Goal: Task Accomplishment & Management: Manage account settings

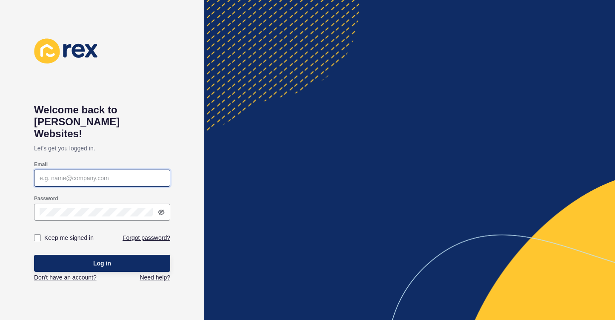
type input "[EMAIL_ADDRESS][DOMAIN_NAME]"
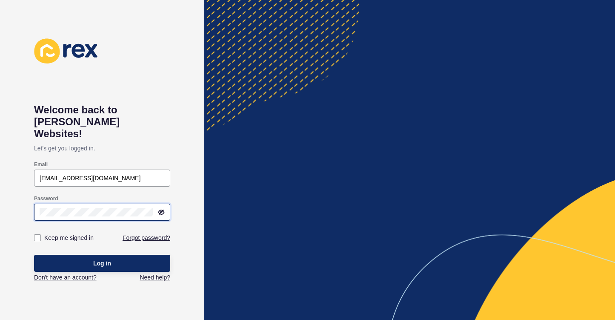
click at [102, 255] on button "Log in" at bounding box center [102, 263] width 136 height 17
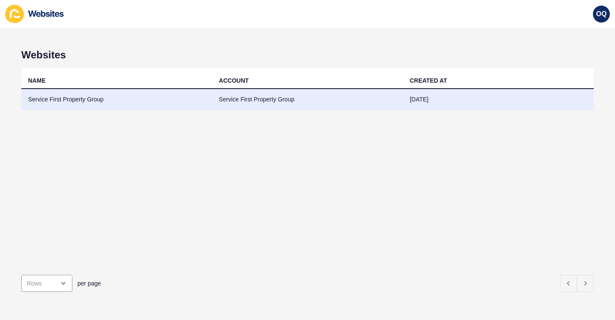
click at [284, 98] on td "Service First Property Group" at bounding box center [307, 99] width 191 height 21
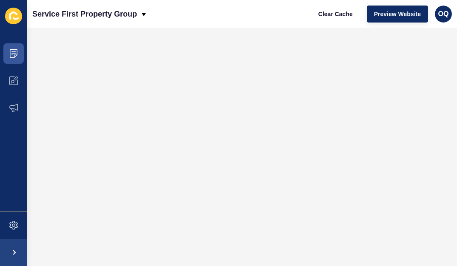
click at [21, 57] on span at bounding box center [13, 53] width 27 height 27
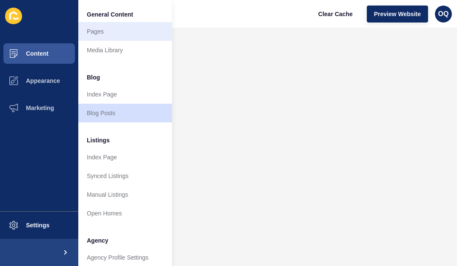
click at [97, 35] on link "Pages" at bounding box center [125, 31] width 94 height 19
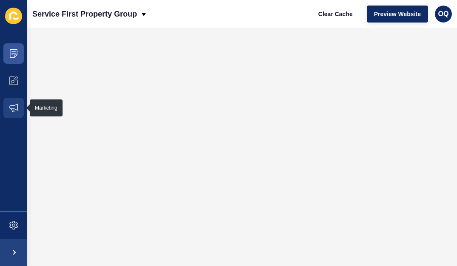
click at [3, 121] on span at bounding box center [13, 108] width 27 height 27
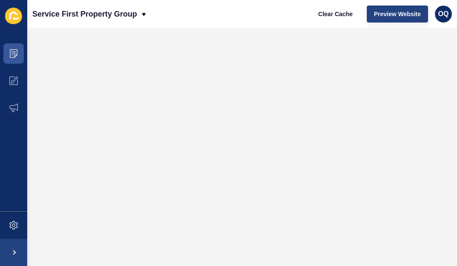
click at [372, 20] on button "Preview Website" at bounding box center [397, 14] width 61 height 17
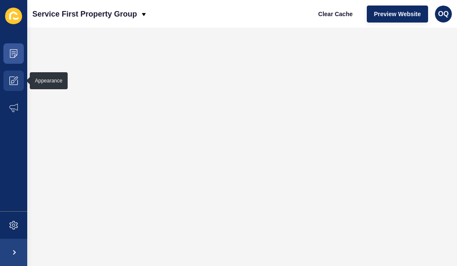
click at [15, 77] on icon at bounding box center [13, 81] width 9 height 9
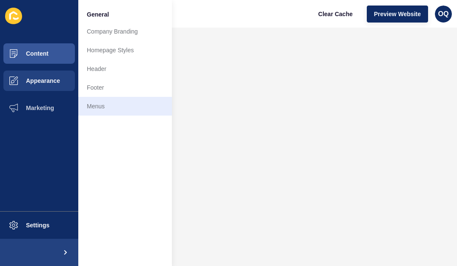
click at [110, 112] on link "Menus" at bounding box center [125, 106] width 94 height 19
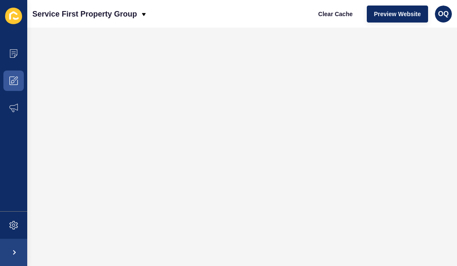
click at [12, 76] on span at bounding box center [13, 80] width 27 height 27
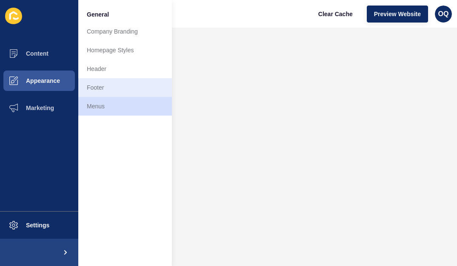
click at [95, 92] on link "Footer" at bounding box center [125, 87] width 94 height 19
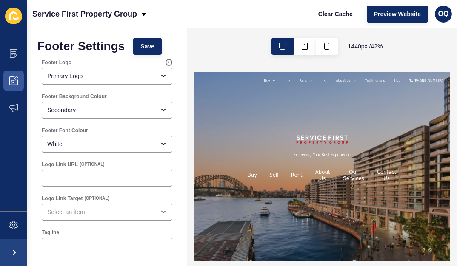
click at [13, 79] on icon at bounding box center [13, 81] width 9 height 9
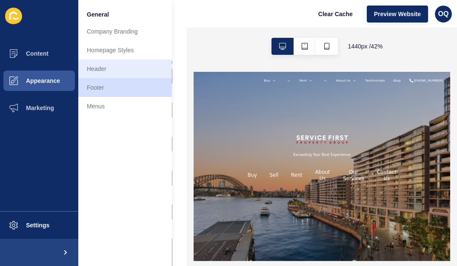
click at [109, 73] on link "Header" at bounding box center [125, 69] width 94 height 19
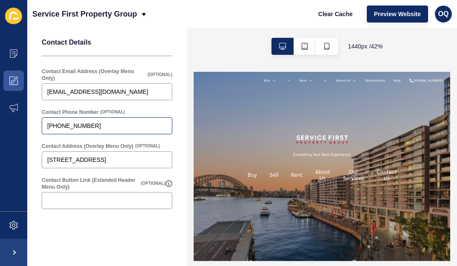
scroll to position [235, 0]
click at [20, 82] on span at bounding box center [13, 80] width 27 height 27
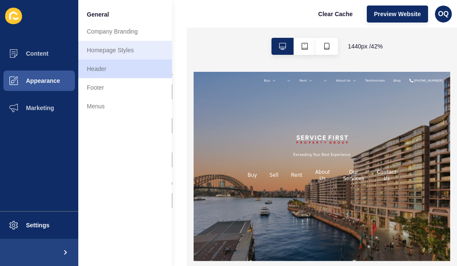
click at [112, 46] on link "Homepage Styles" at bounding box center [125, 50] width 94 height 19
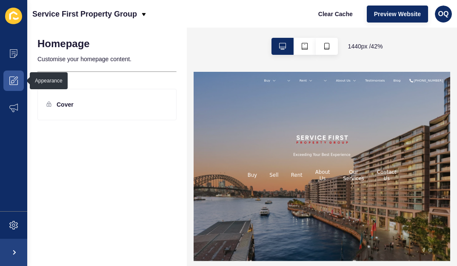
click at [11, 81] on icon at bounding box center [13, 81] width 9 height 9
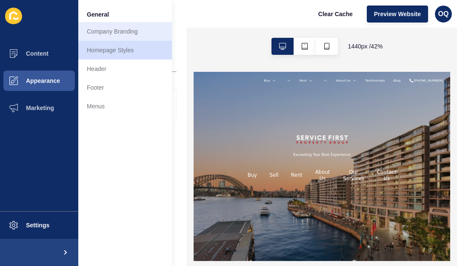
click at [110, 36] on link "Company Branding" at bounding box center [125, 31] width 94 height 19
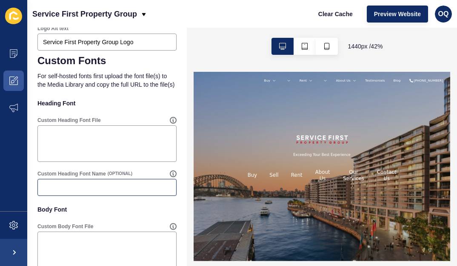
scroll to position [544, 0]
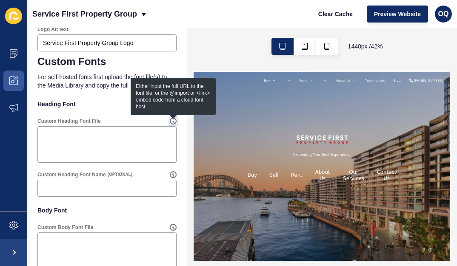
click at [176, 119] on icon at bounding box center [173, 121] width 7 height 7
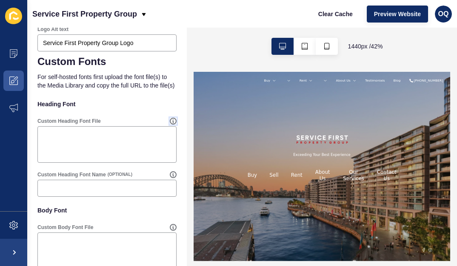
click at [173, 121] on icon at bounding box center [173, 121] width 0 height 3
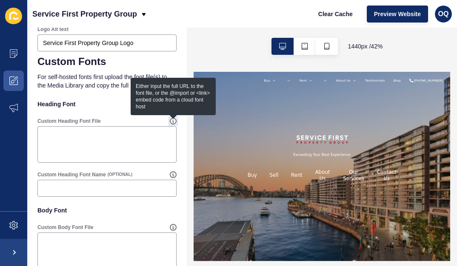
click at [173, 121] on icon at bounding box center [173, 121] width 0 height 3
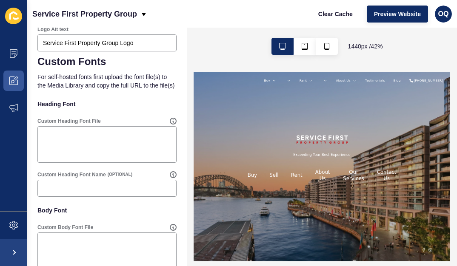
click at [88, 99] on p "Heading Font" at bounding box center [106, 104] width 139 height 19
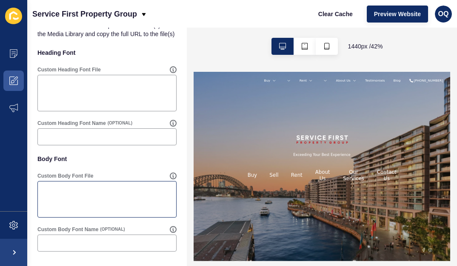
scroll to position [596, 0]
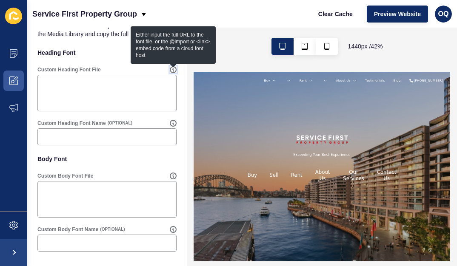
click at [174, 72] on icon at bounding box center [173, 69] width 7 height 7
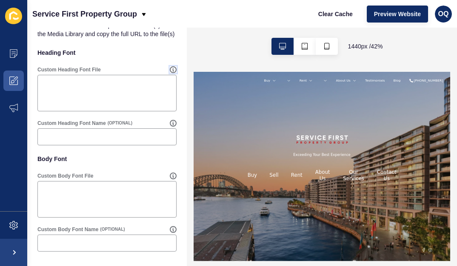
click at [174, 68] on icon at bounding box center [173, 69] width 7 height 7
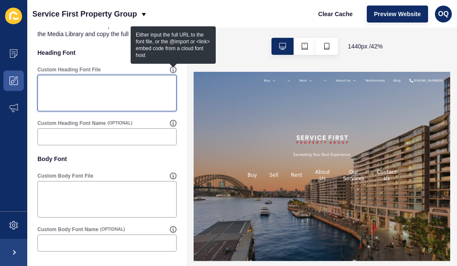
click at [133, 97] on textarea "Custom Heading Font File" at bounding box center [107, 93] width 137 height 34
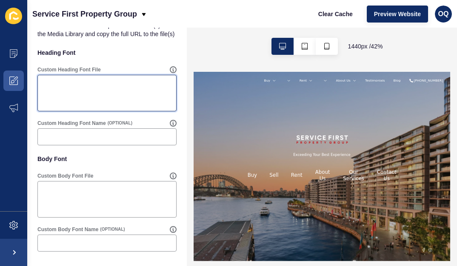
paste textarea "<head> <link rel="stylesheet" href="https://fonts.googleapis.com/css?family=Tri…"
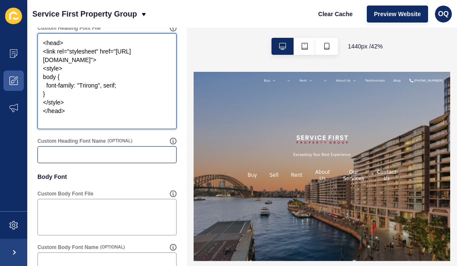
scroll to position [638, 0]
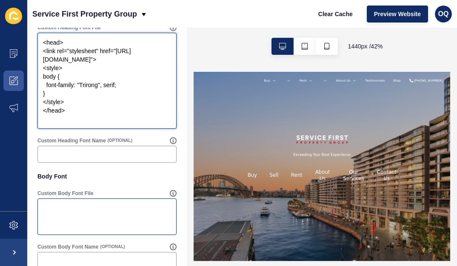
type textarea "<head> <link rel="stylesheet" href="https://fonts.googleapis.com/css?family=Tri…"
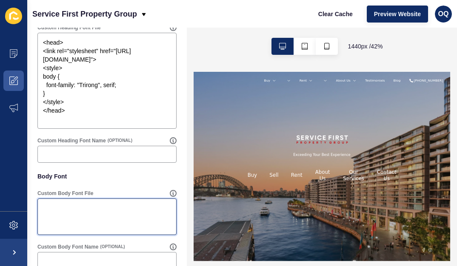
click at [103, 206] on textarea "Custom Body Font File" at bounding box center [107, 217] width 137 height 34
paste textarea "<head> <link rel="stylesheet" href="https://fonts.googleapis.com/css?family=Tri…"
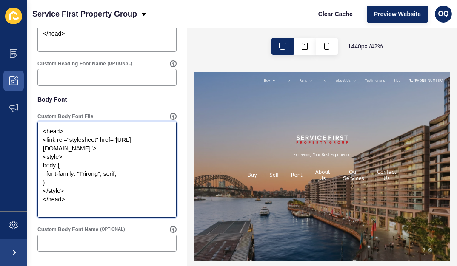
type textarea "<head> <link rel="stylesheet" href="https://fonts.googleapis.com/css?family=Tri…"
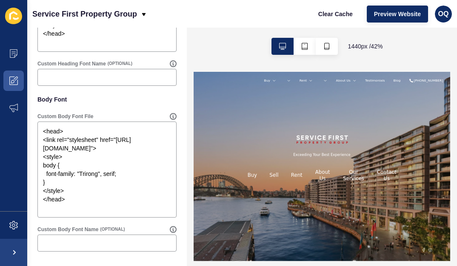
click at [80, 66] on label "Custom Heading Font Name" at bounding box center [71, 63] width 69 height 7
click at [80, 73] on input "Custom Heading Font Name" at bounding box center [107, 77] width 128 height 9
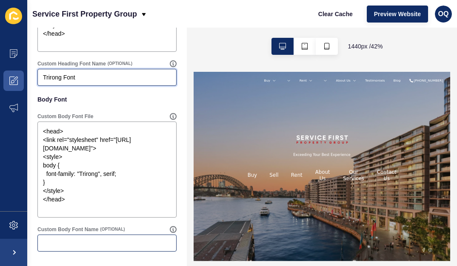
type input "Trirong Font"
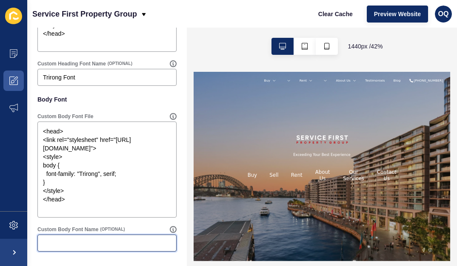
click at [91, 243] on input "Custom Body Font Name" at bounding box center [107, 243] width 128 height 9
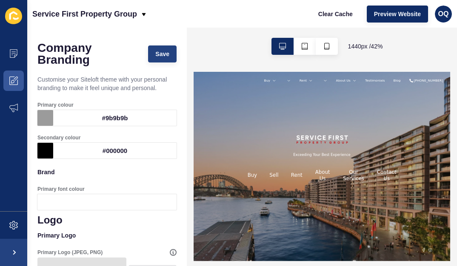
scroll to position [0, 0]
type input "Trirong Font"
click at [161, 52] on span "Save" at bounding box center [162, 54] width 14 height 9
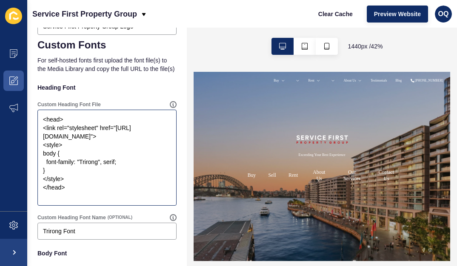
scroll to position [715, 0]
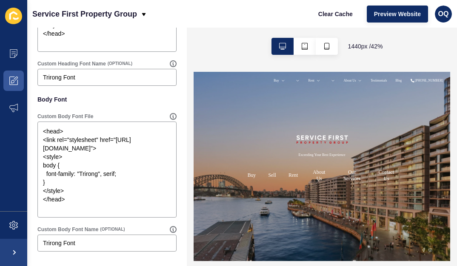
click at [16, 79] on icon at bounding box center [13, 81] width 9 height 9
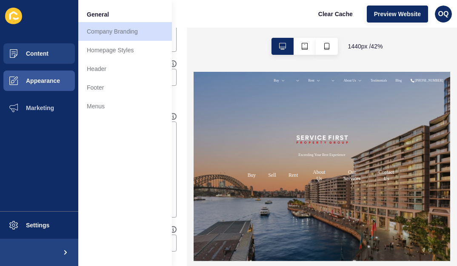
click at [40, 62] on button "Content" at bounding box center [39, 53] width 78 height 27
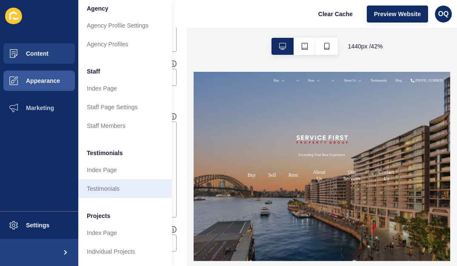
scroll to position [232, 0]
click at [109, 189] on link "Testimonials" at bounding box center [125, 189] width 94 height 19
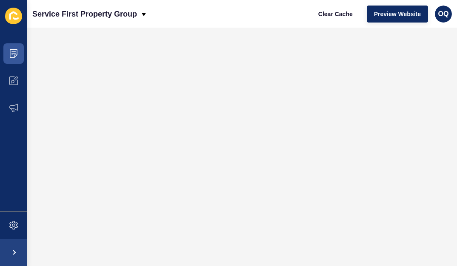
click at [17, 56] on icon at bounding box center [13, 53] width 9 height 9
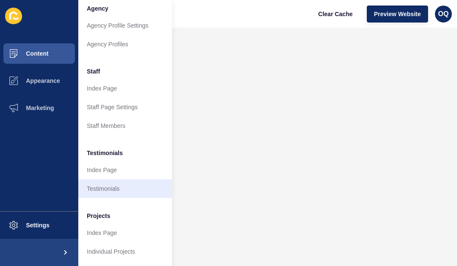
scroll to position [232, 0]
click at [103, 190] on link "Testimonials" at bounding box center [125, 189] width 94 height 19
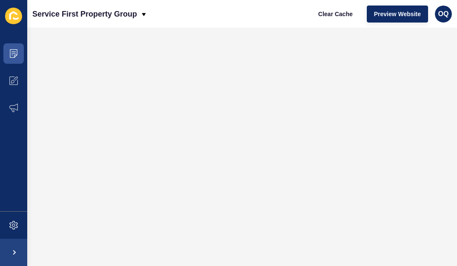
scroll to position [0, 0]
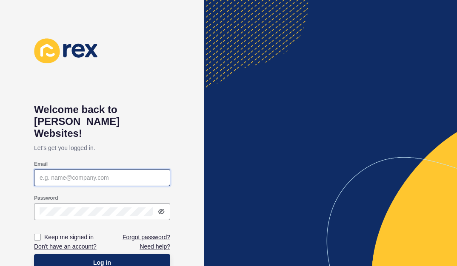
type input "oliverquach@sfpg.com.au"
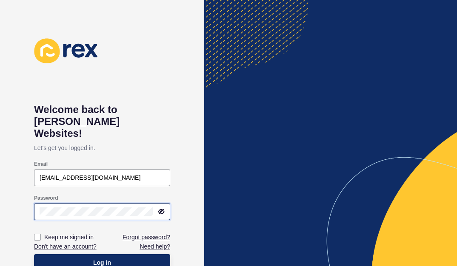
click at [102, 255] on button "Log in" at bounding box center [102, 263] width 136 height 17
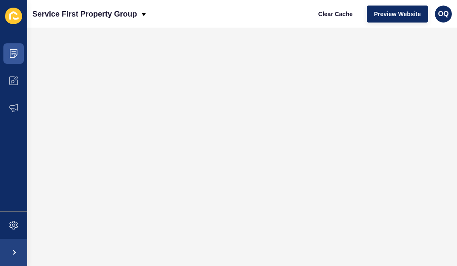
click at [6, 56] on span at bounding box center [13, 53] width 27 height 27
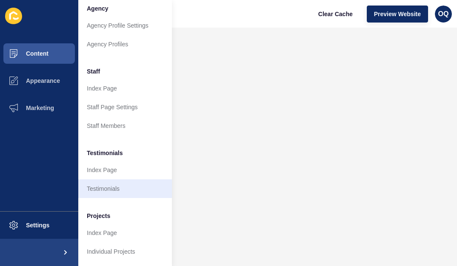
scroll to position [233, 0]
click at [101, 192] on link "Testimonials" at bounding box center [125, 189] width 94 height 19
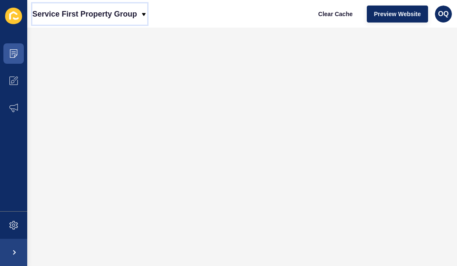
click at [132, 16] on p "Service First Property Group" at bounding box center [84, 13] width 105 height 21
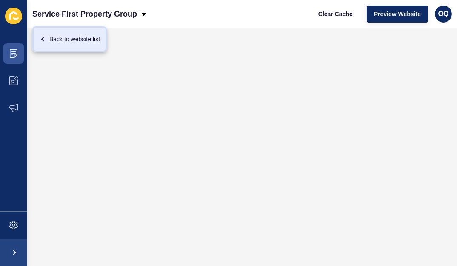
click at [77, 39] on div "Back to website list" at bounding box center [69, 39] width 61 height 15
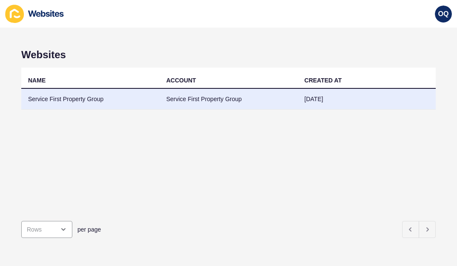
click at [99, 98] on td "Service First Property Group" at bounding box center [90, 99] width 138 height 21
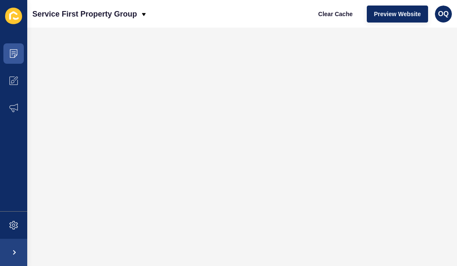
click at [16, 54] on icon at bounding box center [13, 53] width 9 height 9
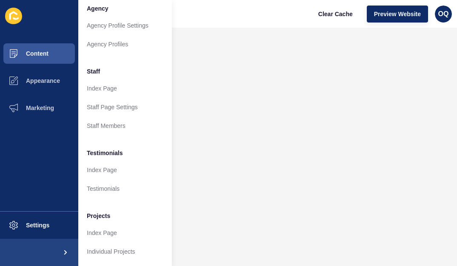
scroll to position [232, 0]
click at [108, 190] on link "Testimonials" at bounding box center [125, 189] width 94 height 19
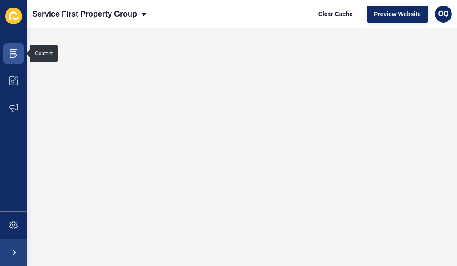
click at [10, 63] on span at bounding box center [13, 53] width 27 height 27
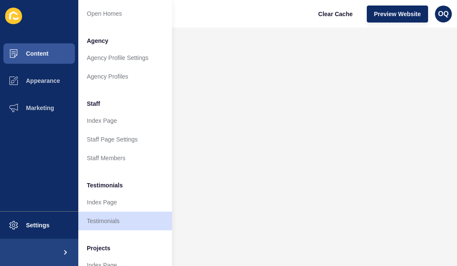
scroll to position [202, 0]
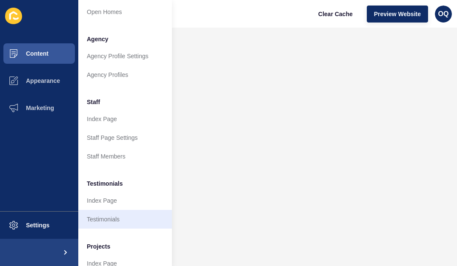
click at [112, 214] on link "Testimonials" at bounding box center [125, 219] width 94 height 19
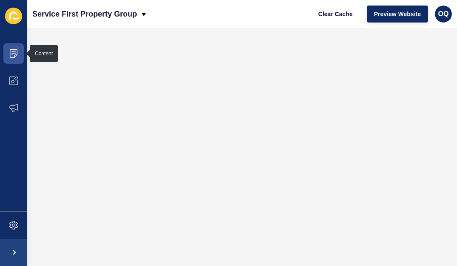
click at [12, 57] on icon at bounding box center [14, 53] width 8 height 9
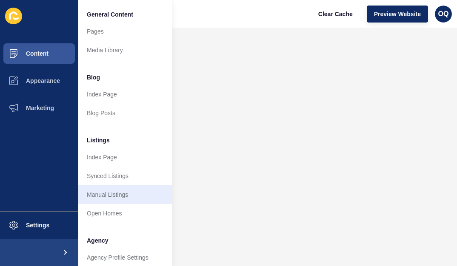
scroll to position [232, 0]
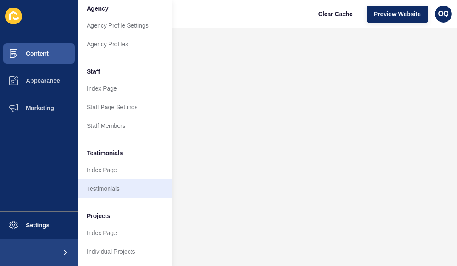
click at [106, 184] on link "Testimonials" at bounding box center [125, 189] width 94 height 19
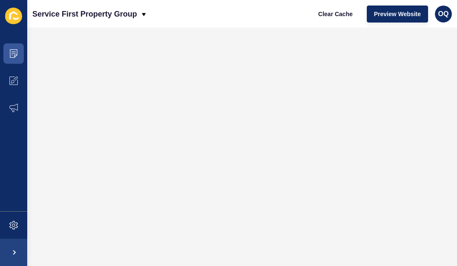
scroll to position [0, 0]
